Goal: Task Accomplishment & Management: Manage account settings

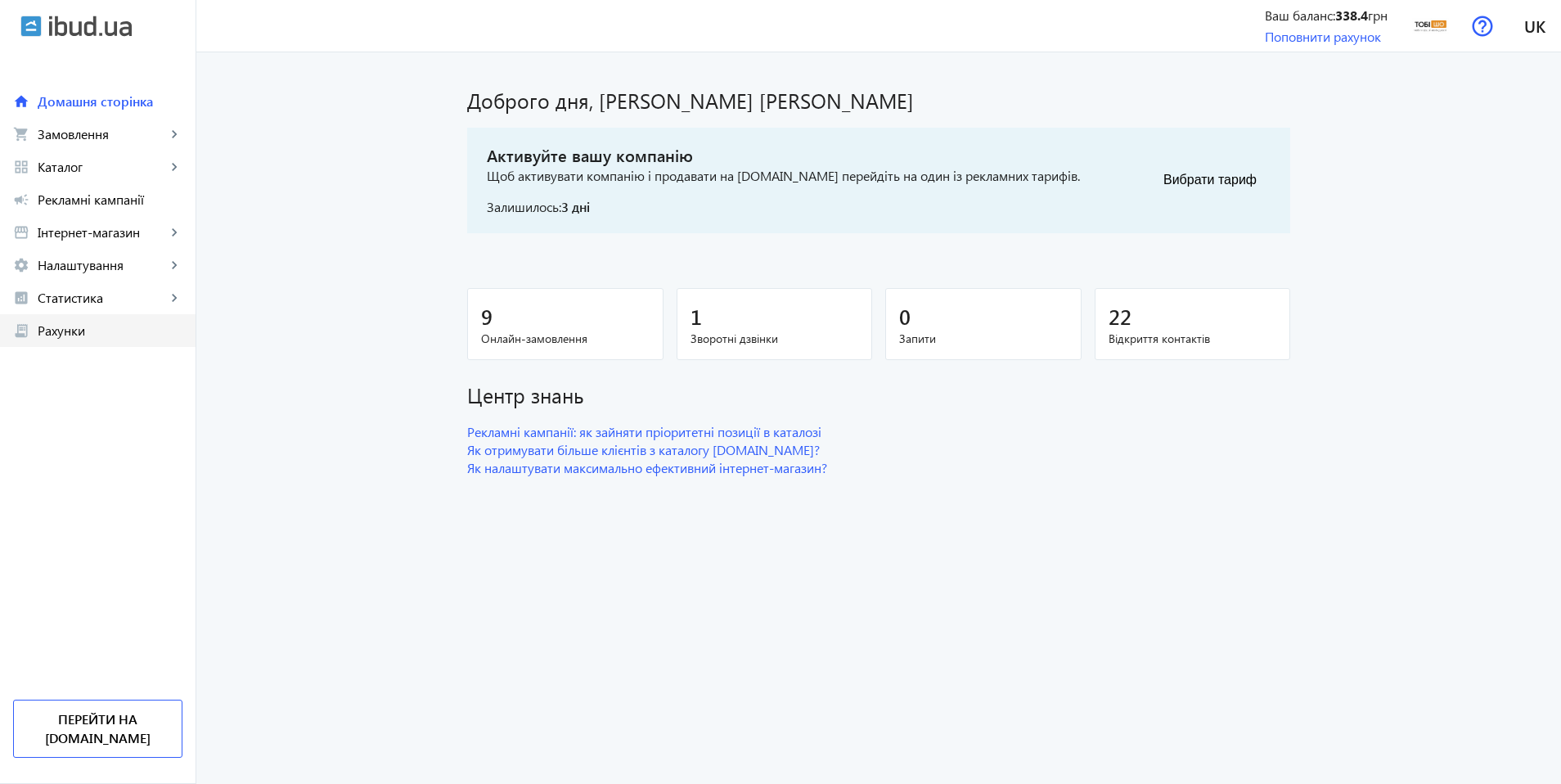
click at [78, 322] on span "Рахунки" at bounding box center [110, 330] width 145 height 17
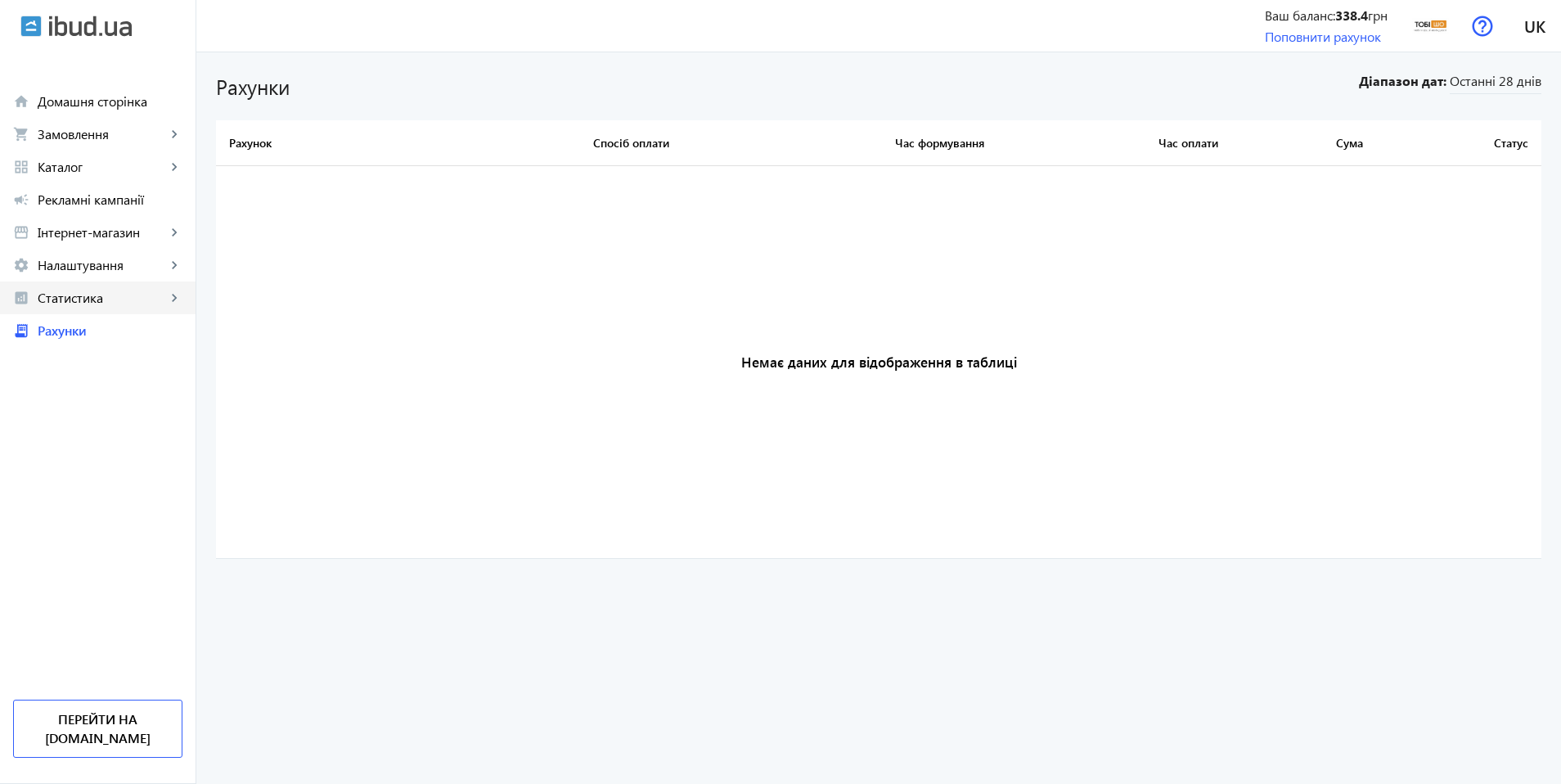
click at [118, 292] on span "Статистика" at bounding box center [102, 297] width 129 height 17
click at [124, 263] on span "Налаштування" at bounding box center [102, 265] width 129 height 17
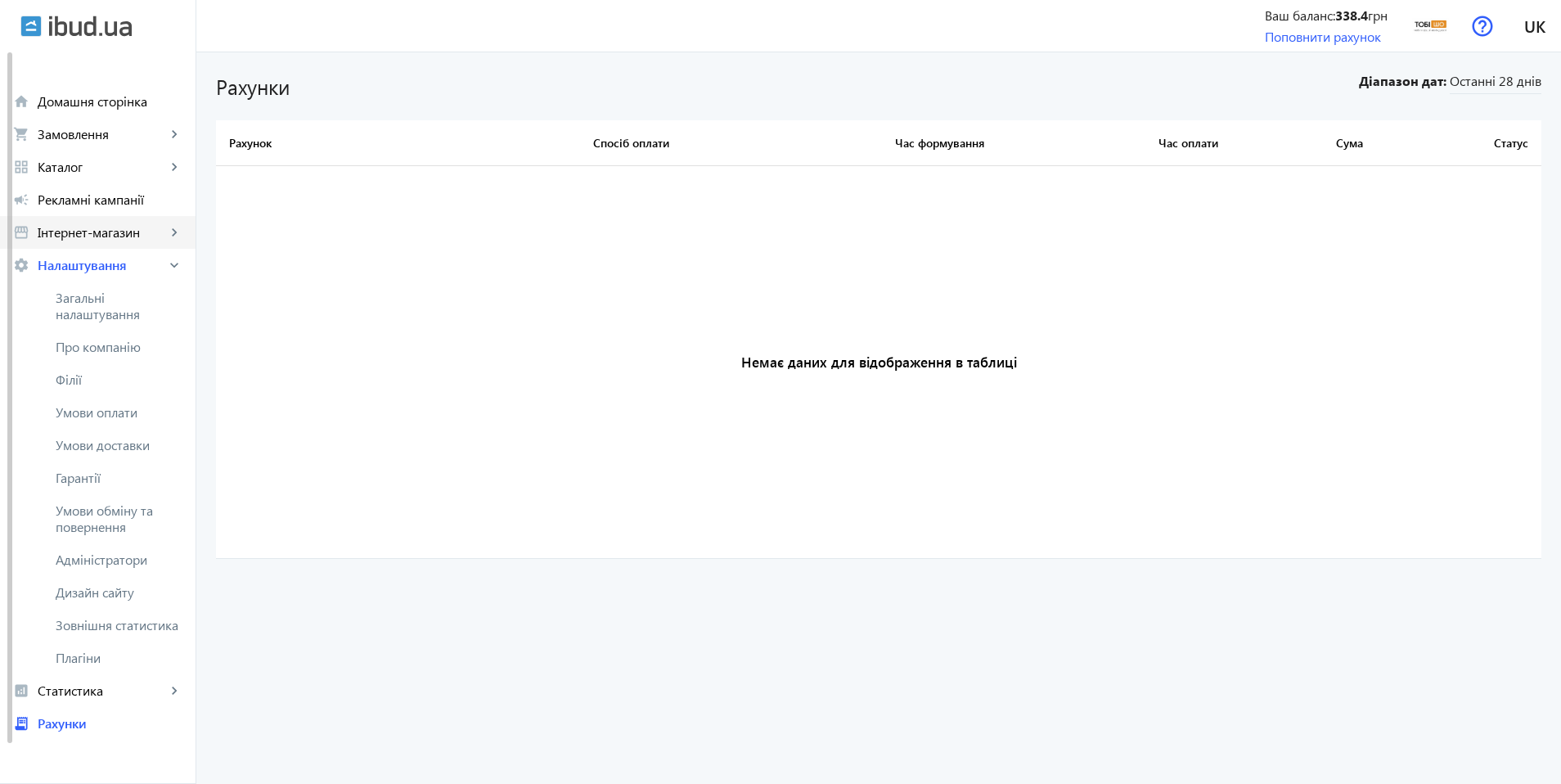
click at [135, 236] on span "Інтернет-магазин" at bounding box center [102, 232] width 129 height 17
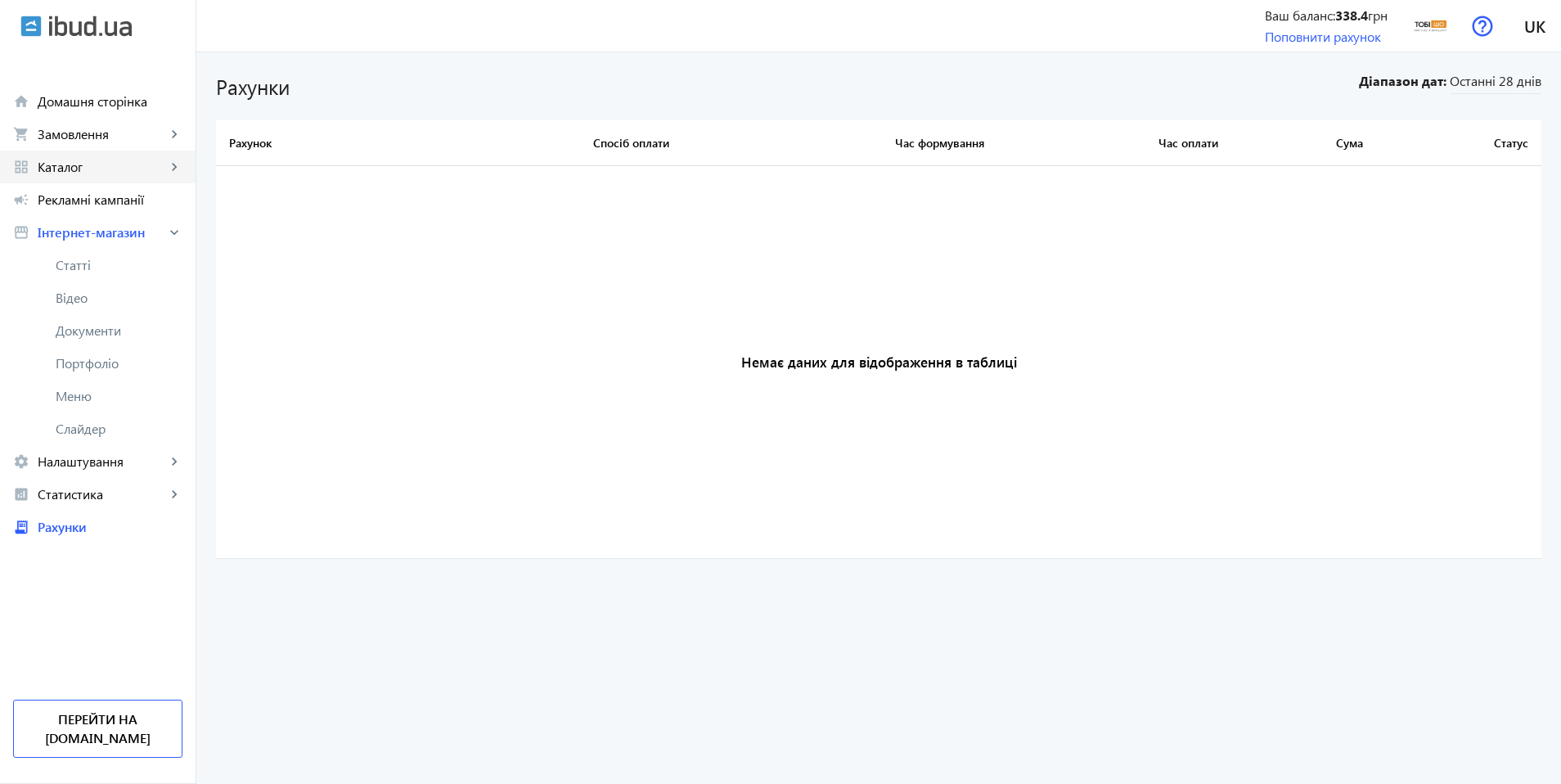
click at [138, 176] on link "grid_view Каталог keyboard_arrow_right" at bounding box center [97, 167] width 196 height 33
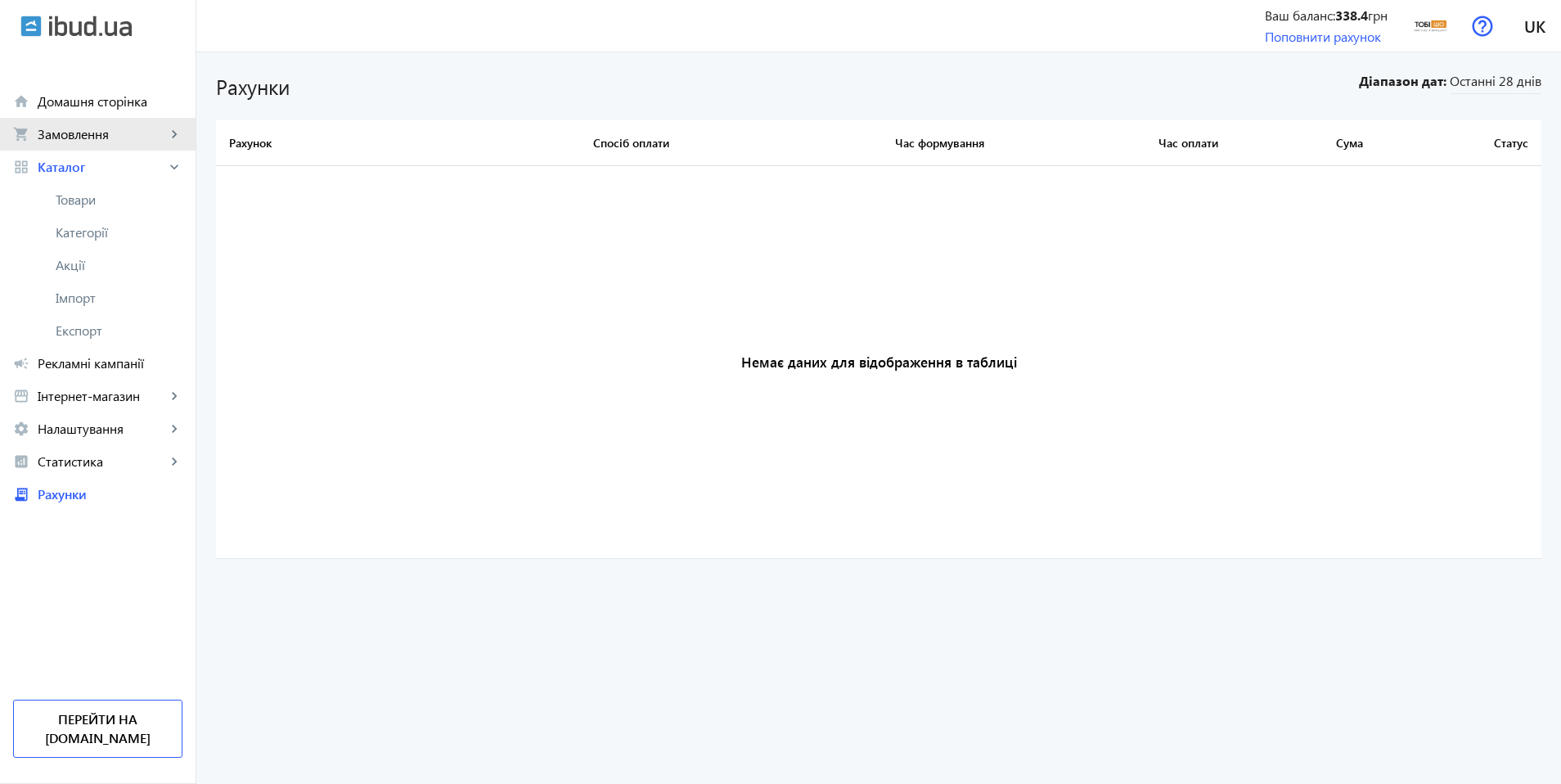
click at [126, 127] on span "Замовлення" at bounding box center [102, 134] width 129 height 17
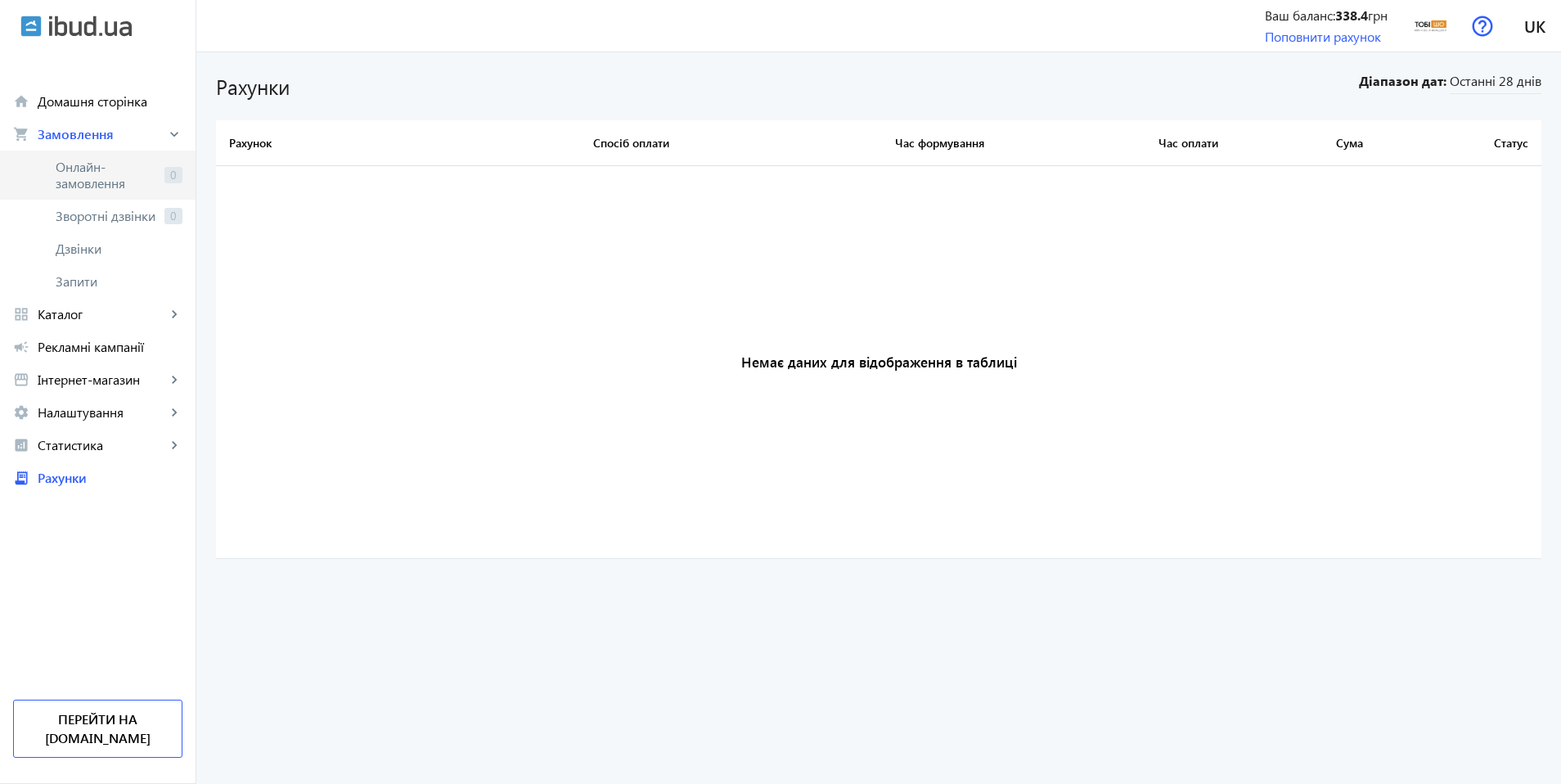
click at [127, 163] on span "Онлайн-замовлення" at bounding box center [107, 175] width 102 height 33
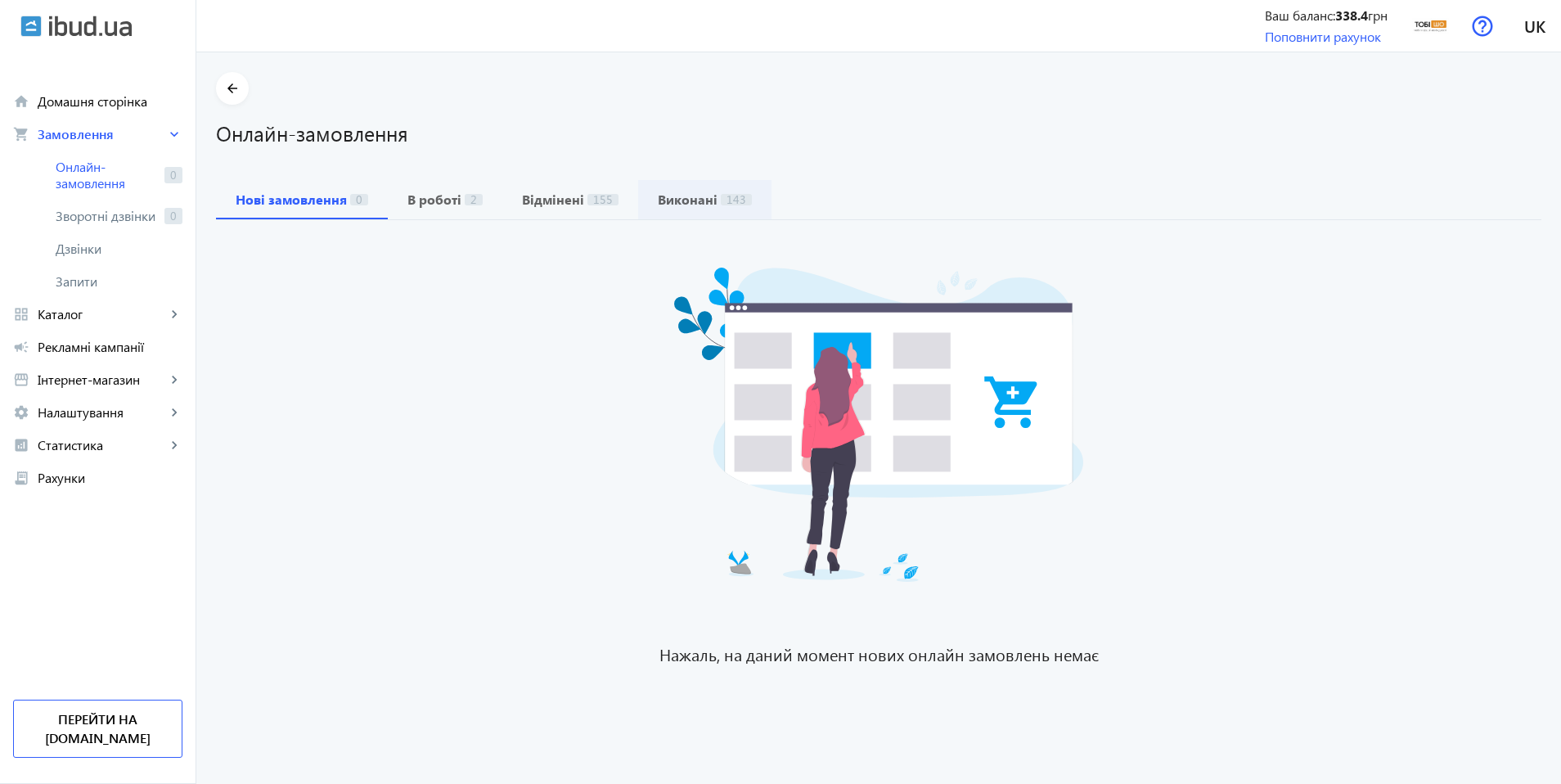
click at [662, 200] on b "Виконані" at bounding box center [688, 199] width 60 height 13
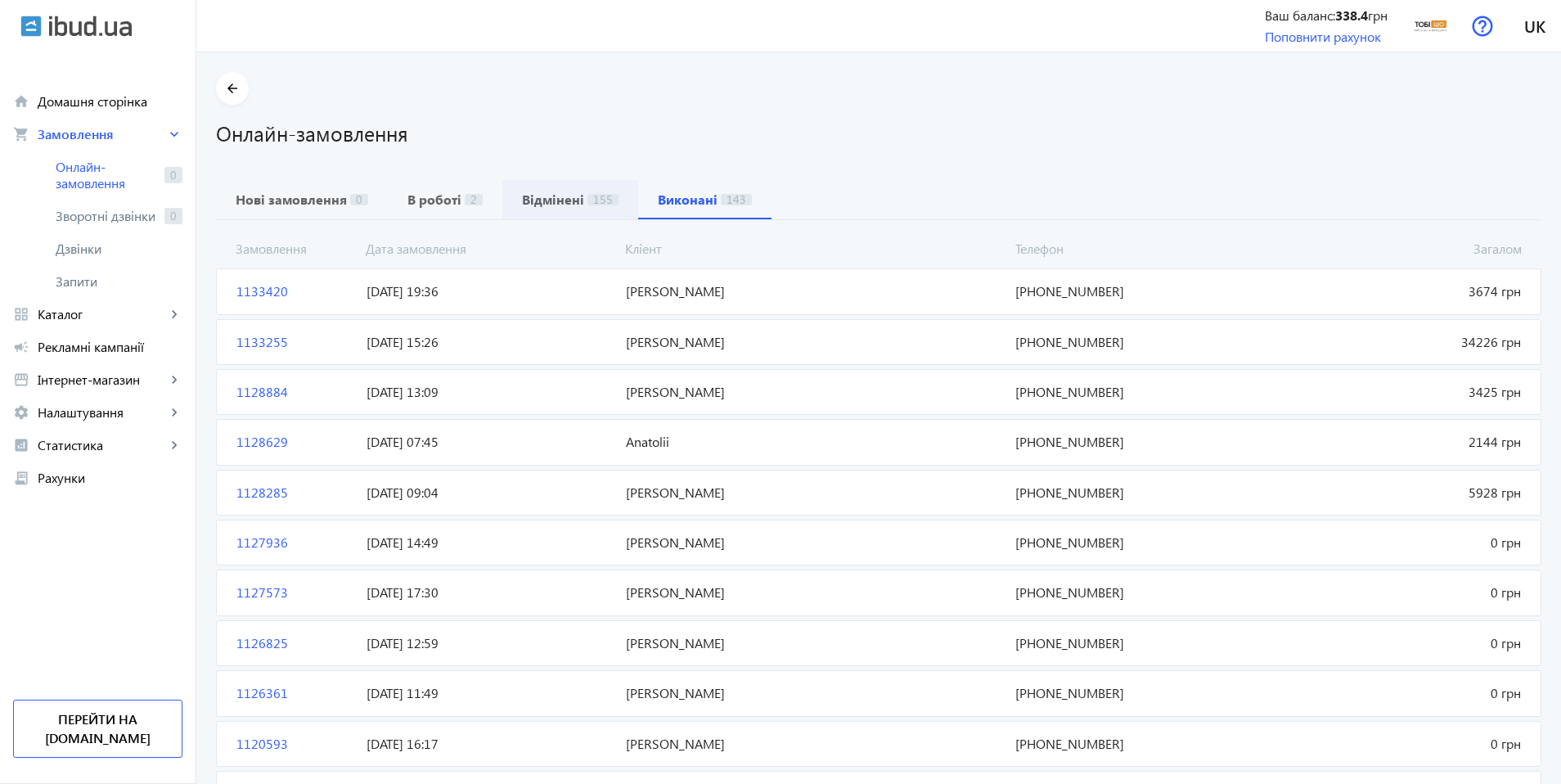
click at [538, 209] on span "Відмінені 155" at bounding box center [570, 199] width 96 height 39
click at [429, 203] on b "В роботі" at bounding box center [434, 199] width 54 height 13
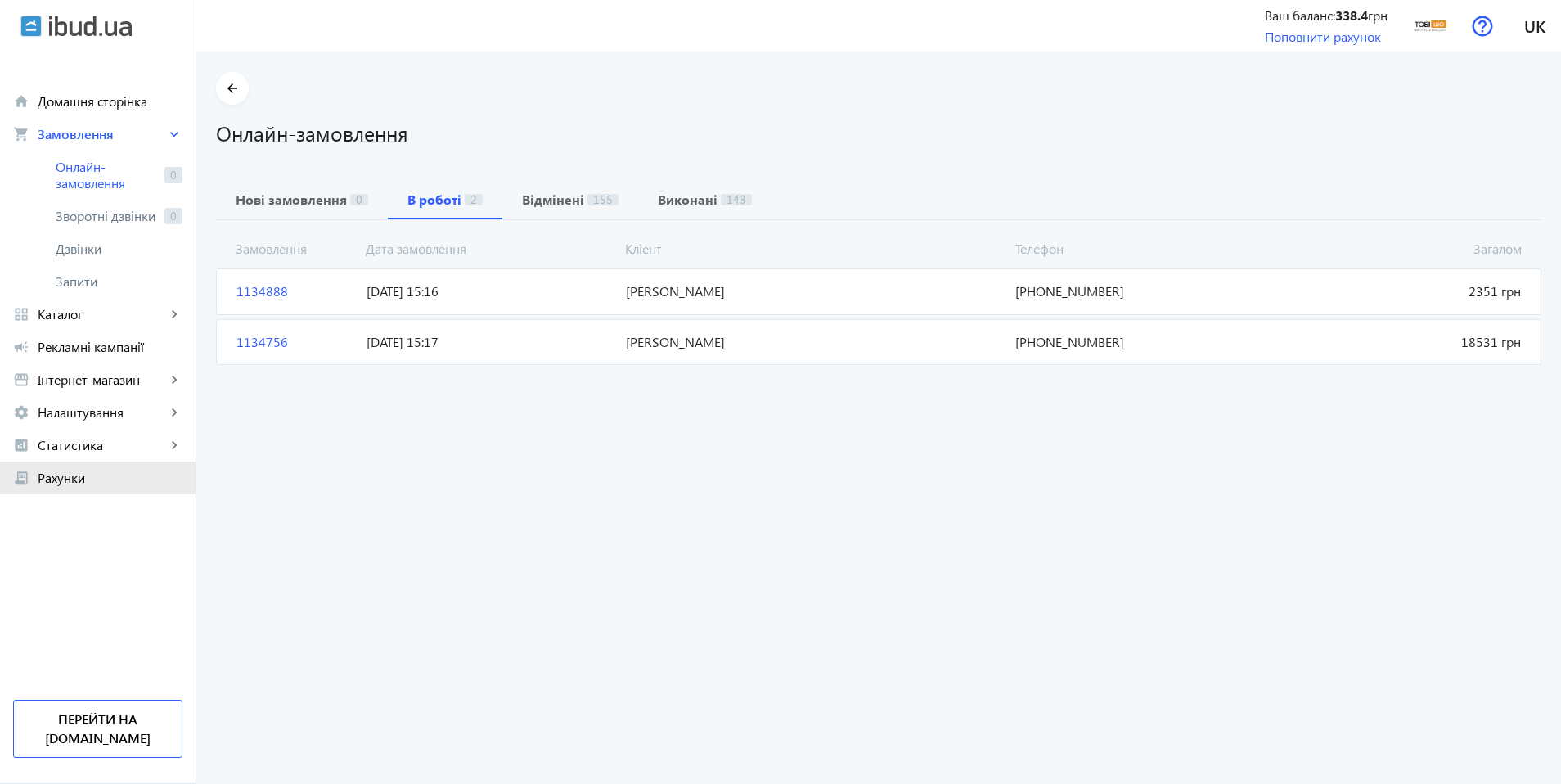
click at [123, 475] on span "Рахунки" at bounding box center [110, 478] width 145 height 17
